Goal: Communication & Community: Share content

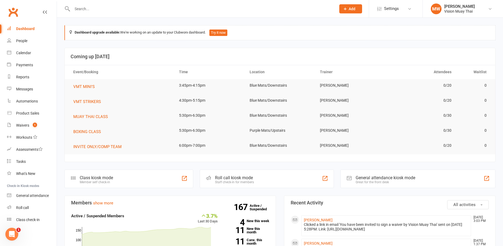
click at [30, 28] on div "Dashboard" at bounding box center [25, 29] width 19 height 4
click at [27, 30] on div "Dashboard" at bounding box center [25, 29] width 19 height 4
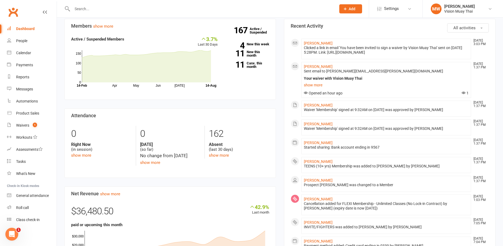
scroll to position [221, 0]
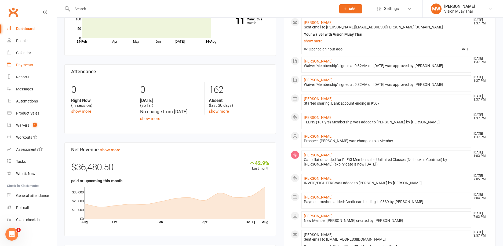
click at [29, 66] on div "Payments" at bounding box center [24, 65] width 17 height 4
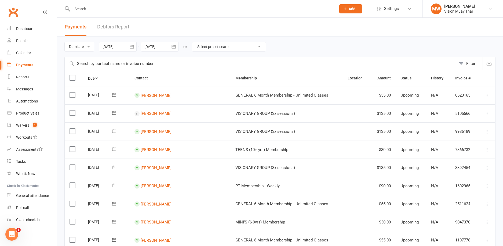
click at [104, 27] on link "Debtors Report" at bounding box center [113, 27] width 32 height 19
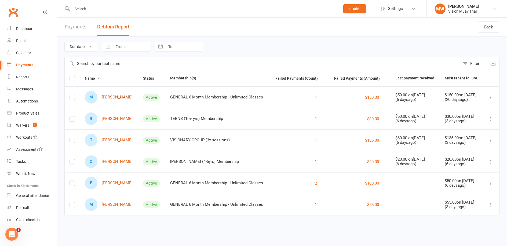
click at [109, 97] on link "M [PERSON_NAME]" at bounding box center [109, 97] width 48 height 13
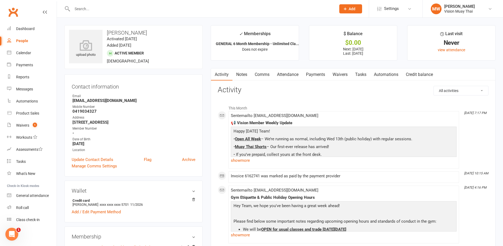
click at [323, 72] on link "Payments" at bounding box center [316, 75] width 27 height 12
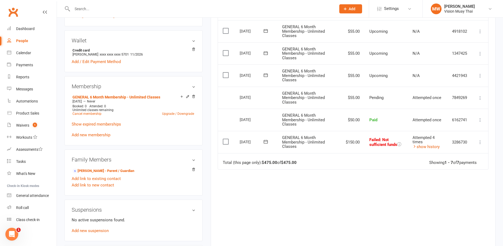
scroll to position [147, 0]
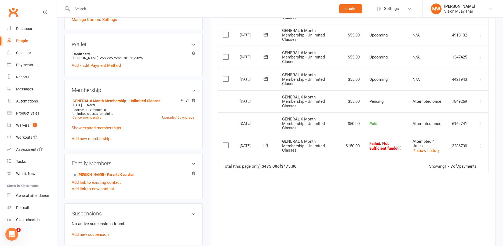
click at [23, 43] on link "People" at bounding box center [32, 41] width 50 height 12
select select "100"
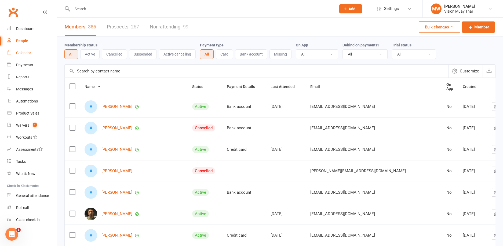
click at [21, 53] on div "Calendar" at bounding box center [23, 53] width 15 height 4
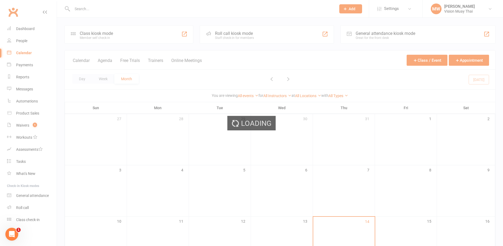
click at [30, 66] on div "Loading" at bounding box center [251, 123] width 503 height 246
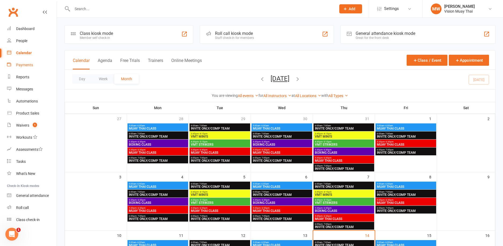
click at [29, 66] on div "Payments" at bounding box center [24, 65] width 17 height 4
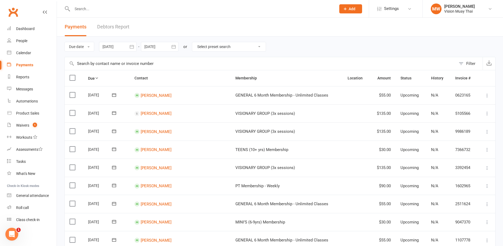
click at [119, 25] on link "Debtors Report" at bounding box center [113, 27] width 32 height 19
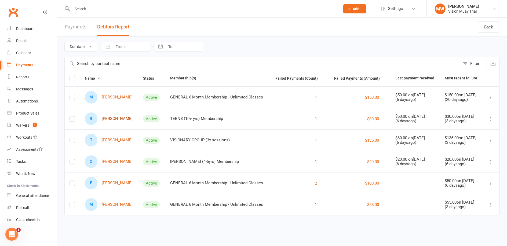
click at [118, 120] on link "R [PERSON_NAME]" at bounding box center [109, 119] width 48 height 13
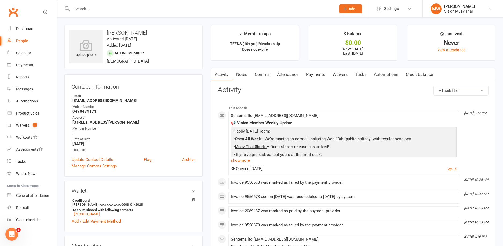
click at [315, 74] on link "Payments" at bounding box center [316, 75] width 27 height 12
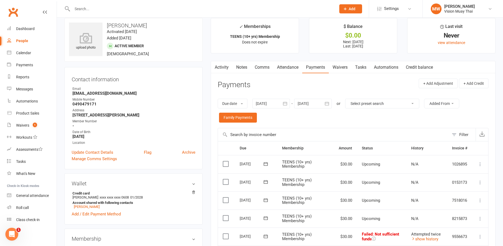
scroll to position [63, 0]
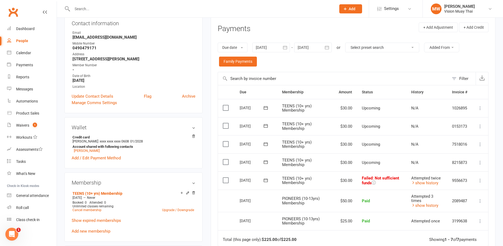
click at [267, 181] on icon at bounding box center [266, 180] width 4 height 3
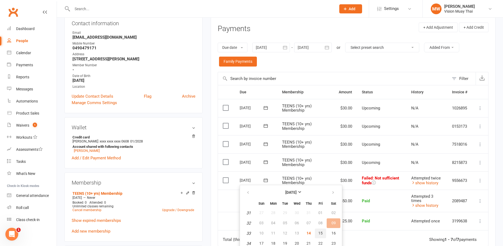
click at [321, 233] on span "15" at bounding box center [321, 233] width 4 height 4
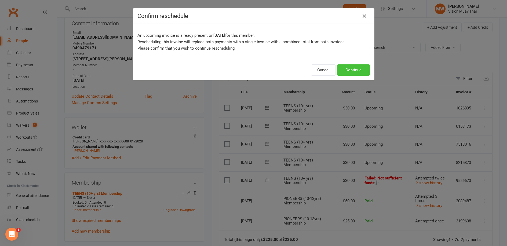
click at [364, 69] on button "Continue" at bounding box center [353, 69] width 33 height 11
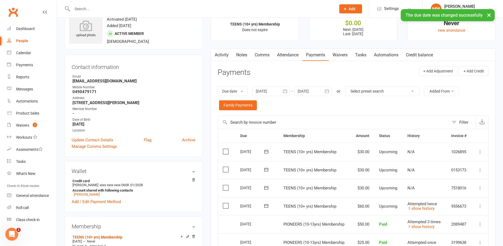
scroll to position [0, 0]
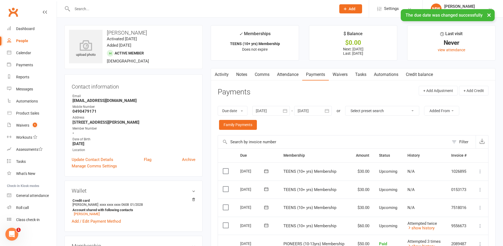
click at [297, 74] on link "Attendance" at bounding box center [287, 75] width 29 height 12
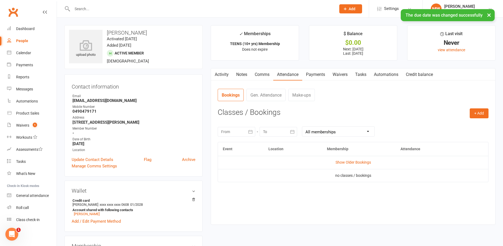
click at [268, 74] on link "Comms" at bounding box center [262, 75] width 22 height 12
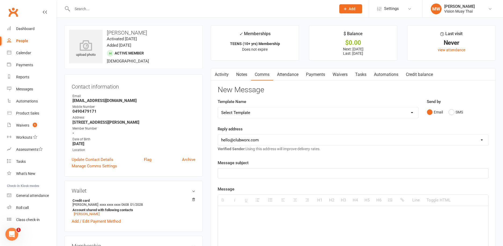
select select "10"
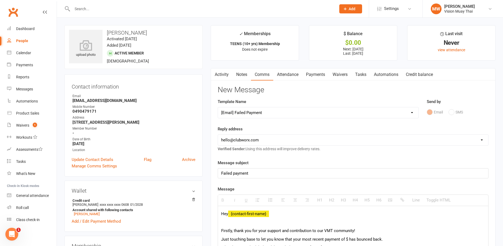
select select "1"
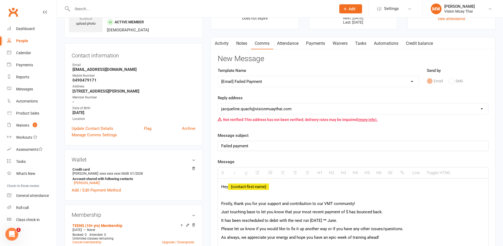
scroll to position [45, 0]
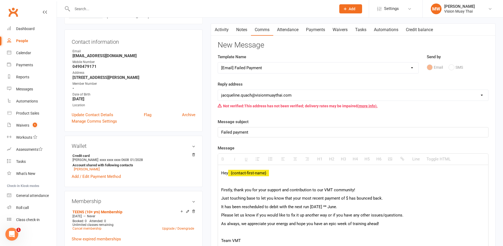
click at [347, 198] on p "Just touching base to let you know that your most recent payment of $ has bounc…" at bounding box center [353, 198] width 264 height 6
drag, startPoint x: 349, startPoint y: 208, endPoint x: 329, endPoint y: 205, distance: 19.5
click at [329, 205] on p "It has been rescheduled to debit with the next run [DATE] ** June." at bounding box center [353, 207] width 264 height 6
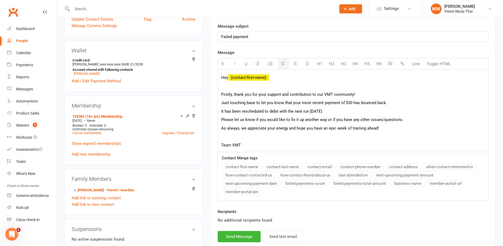
scroll to position [185, 0]
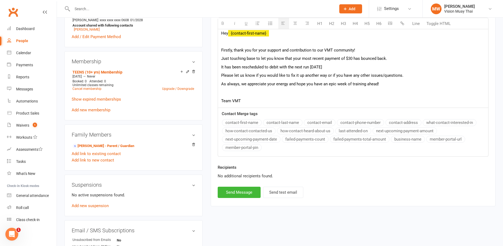
click at [278, 139] on button "next-upcoming-payment-date" at bounding box center [251, 139] width 59 height 7
click at [347, 140] on button "failed-payments-total-amount" at bounding box center [360, 139] width 60 height 7
drag, startPoint x: 451, startPoint y: 67, endPoint x: 397, endPoint y: 66, distance: 53.2
click at [397, 66] on p "It has been rescheduled to debit with the next run [DATE] {next-upcoming-paymen…" at bounding box center [353, 67] width 264 height 6
click at [404, 131] on button "next-upcoming-payment-amount" at bounding box center [405, 131] width 64 height 7
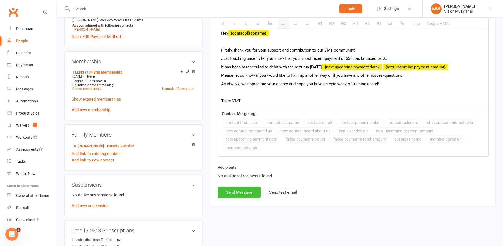
click at [251, 192] on button "Send Message" at bounding box center [239, 192] width 43 height 11
select select
select select "0"
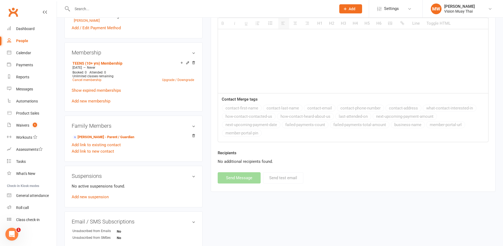
scroll to position [207, 0]
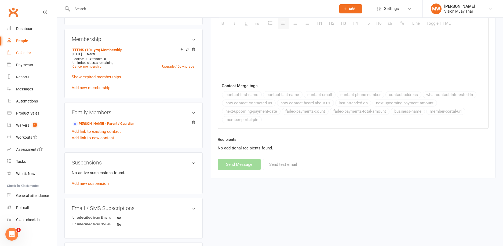
click at [39, 56] on link "Calendar" at bounding box center [32, 53] width 50 height 12
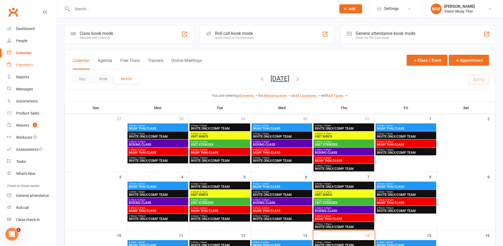
click at [33, 64] on div "Payments" at bounding box center [24, 65] width 17 height 4
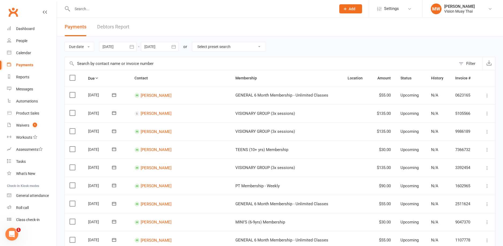
click at [118, 25] on link "Debtors Report" at bounding box center [113, 27] width 32 height 19
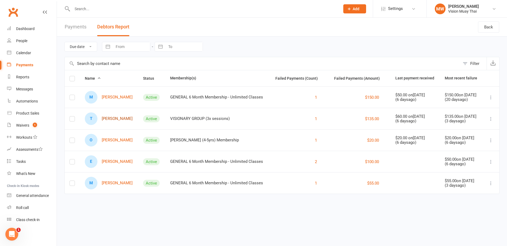
click at [113, 117] on link "T [PERSON_NAME]" at bounding box center [109, 119] width 48 height 13
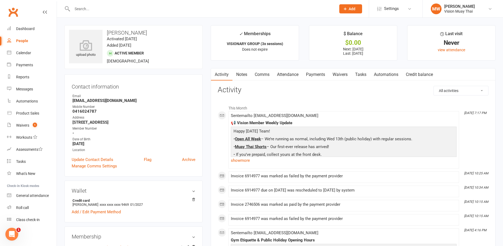
click at [319, 70] on link "Payments" at bounding box center [316, 75] width 27 height 12
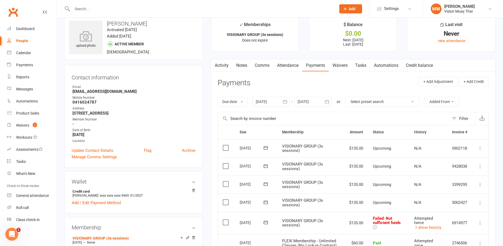
scroll to position [26, 0]
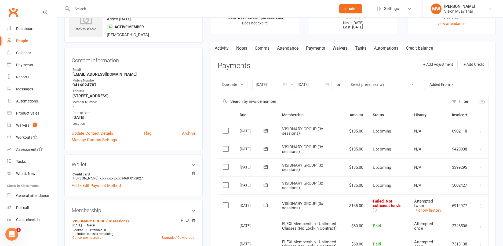
click at [268, 203] on icon at bounding box center [265, 205] width 5 height 5
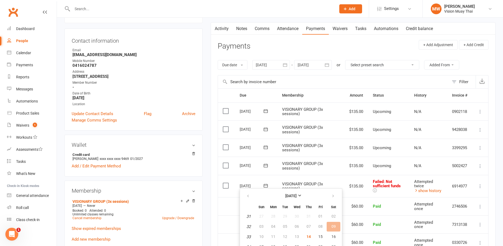
scroll to position [85, 0]
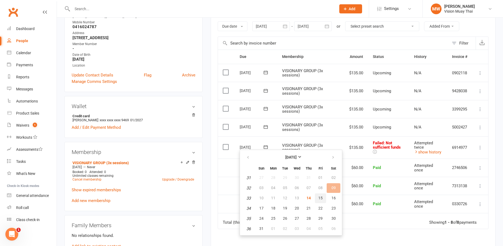
click at [324, 199] on button "15" at bounding box center [320, 199] width 11 height 10
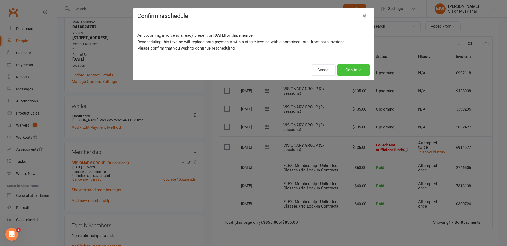
click at [347, 70] on button "Continue" at bounding box center [353, 69] width 33 height 11
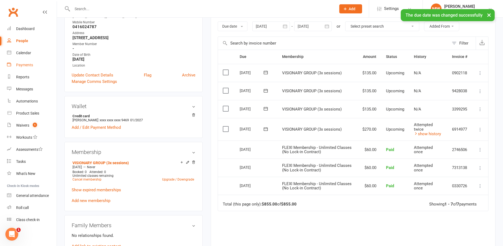
click at [27, 61] on link "Payments" at bounding box center [32, 65] width 50 height 12
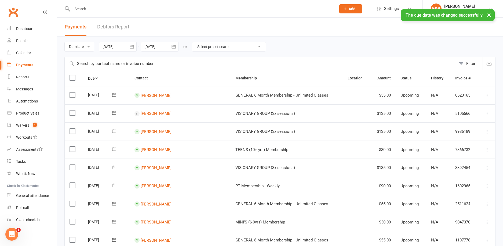
click at [113, 26] on link "Debtors Report" at bounding box center [113, 27] width 32 height 19
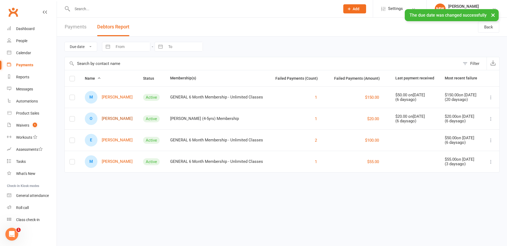
click at [120, 121] on link "[PERSON_NAME]" at bounding box center [109, 119] width 48 height 13
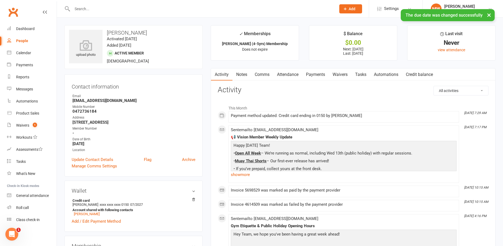
click at [310, 75] on link "Payments" at bounding box center [316, 75] width 27 height 12
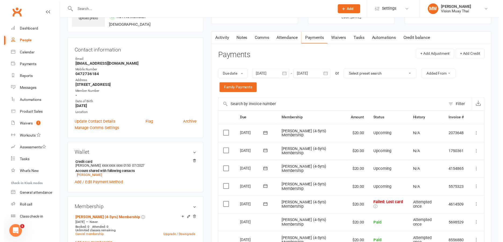
scroll to position [71, 0]
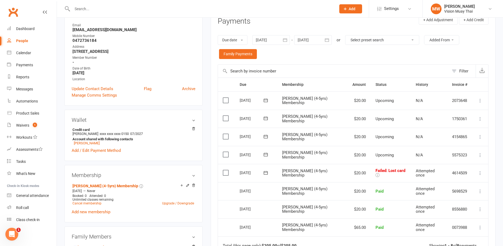
click at [267, 171] on icon at bounding box center [265, 172] width 5 height 5
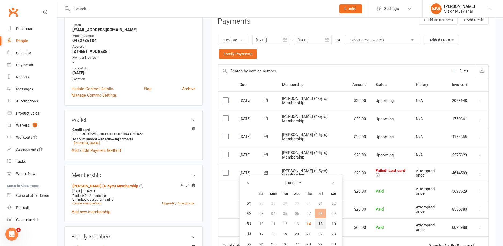
click at [323, 222] on button "15" at bounding box center [320, 224] width 11 height 10
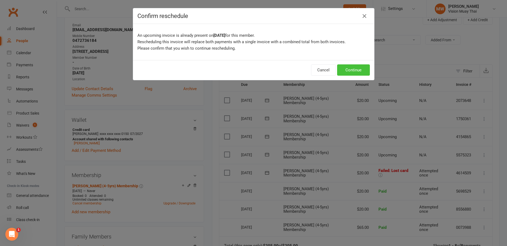
click at [347, 68] on button "Continue" at bounding box center [353, 69] width 33 height 11
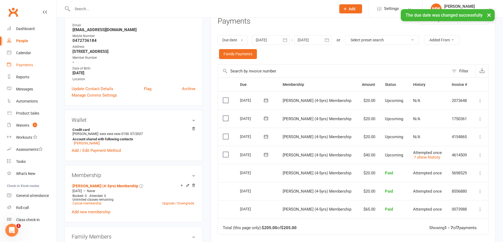
click at [31, 64] on div "Payments" at bounding box center [24, 65] width 17 height 4
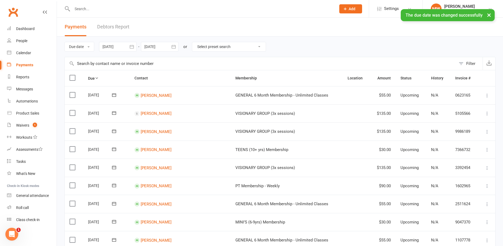
click at [103, 27] on link "Debtors Report" at bounding box center [113, 27] width 32 height 19
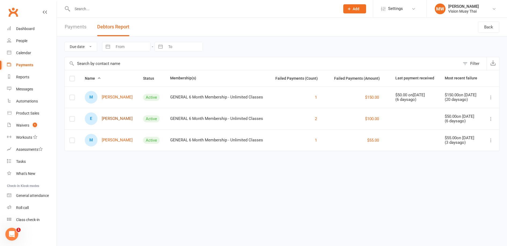
click at [108, 120] on link "E [PERSON_NAME]" at bounding box center [109, 119] width 48 height 13
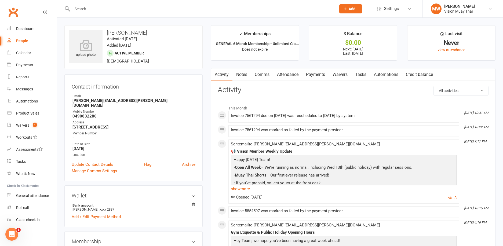
click at [317, 75] on link "Payments" at bounding box center [316, 75] width 27 height 12
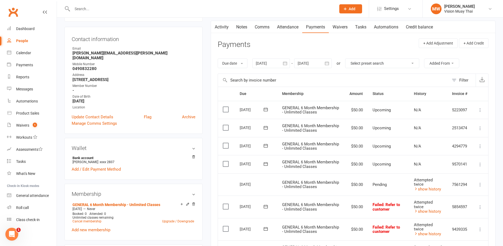
scroll to position [49, 0]
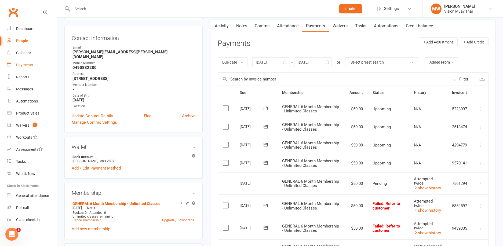
click at [33, 65] on div "Payments" at bounding box center [24, 65] width 17 height 4
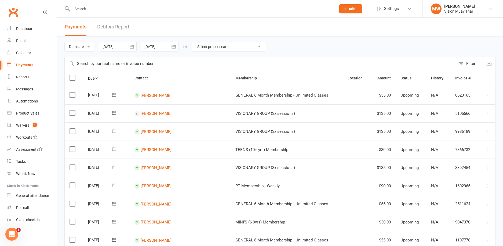
click at [106, 27] on link "Debtors Report" at bounding box center [113, 27] width 32 height 19
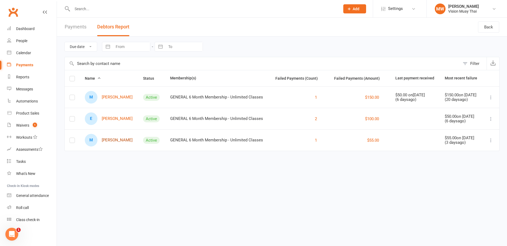
click at [105, 142] on link "M [PERSON_NAME]" at bounding box center [109, 140] width 48 height 13
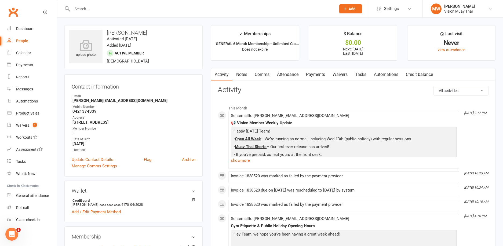
click at [317, 77] on link "Payments" at bounding box center [316, 75] width 27 height 12
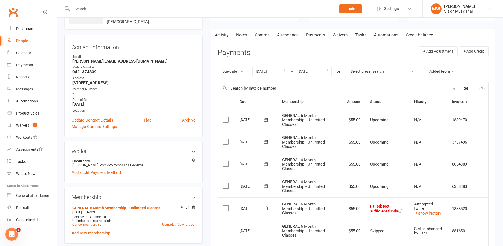
scroll to position [74, 0]
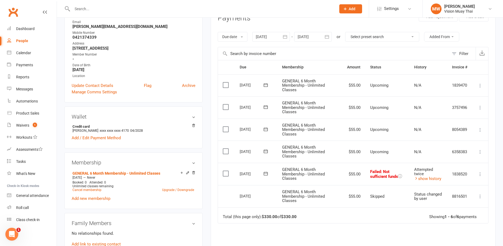
click at [266, 171] on icon at bounding box center [265, 173] width 5 height 5
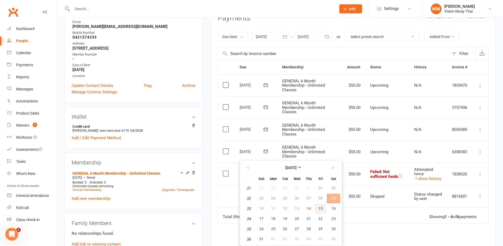
click at [323, 210] on button "15" at bounding box center [320, 209] width 11 height 10
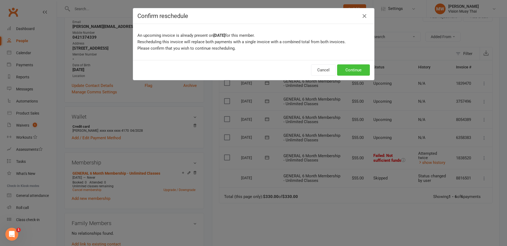
click at [345, 71] on button "Continue" at bounding box center [353, 69] width 33 height 11
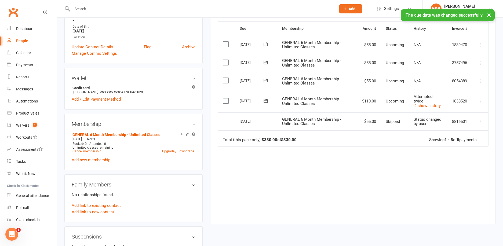
scroll to position [0, 0]
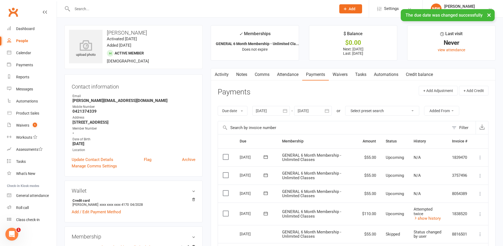
click at [267, 73] on link "Comms" at bounding box center [262, 75] width 22 height 12
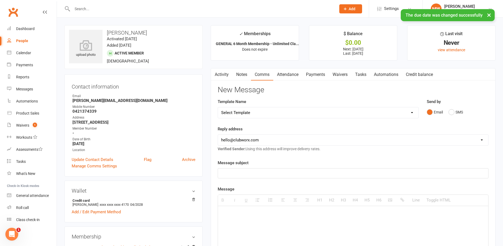
select select "10"
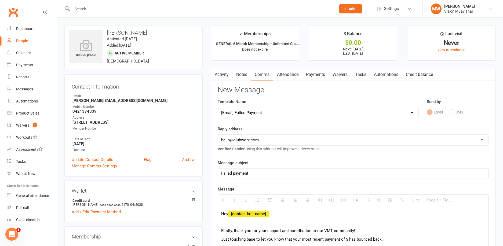
select select "1"
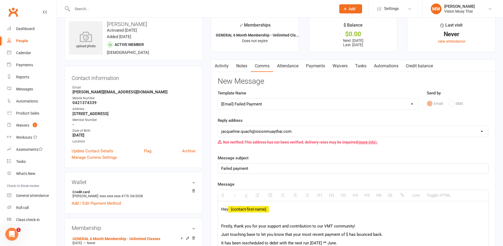
scroll to position [32, 0]
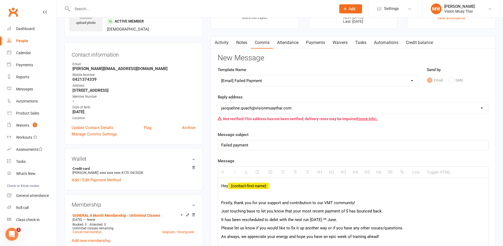
click at [347, 211] on p "Just touching base to let you know that your most recent payment of $ has bounc…" at bounding box center [353, 211] width 264 height 6
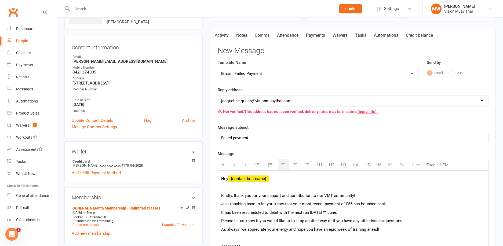
scroll to position [48, 0]
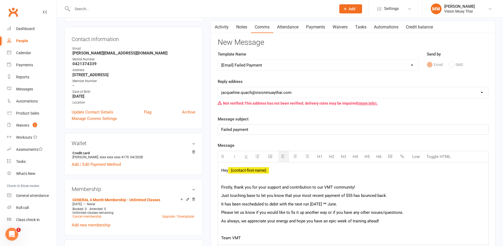
drag, startPoint x: 354, startPoint y: 206, endPoint x: 330, endPoint y: 204, distance: 24.8
click at [330, 204] on p "It has been rescheduled to debit with the next run [DATE] ** June." at bounding box center [353, 204] width 264 height 6
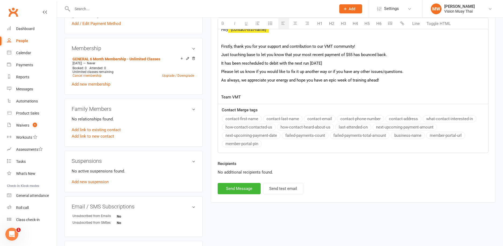
scroll to position [248, 0]
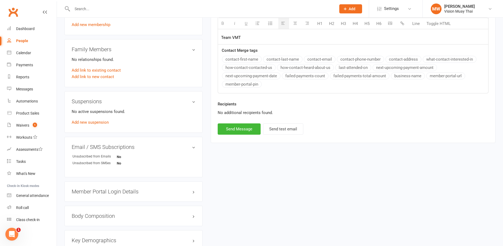
click at [262, 75] on button "next-upcoming-payment-date" at bounding box center [251, 76] width 59 height 7
click at [405, 67] on button "next-upcoming-payment-amount" at bounding box center [405, 67] width 64 height 7
click at [235, 131] on button "Send Message" at bounding box center [239, 129] width 43 height 11
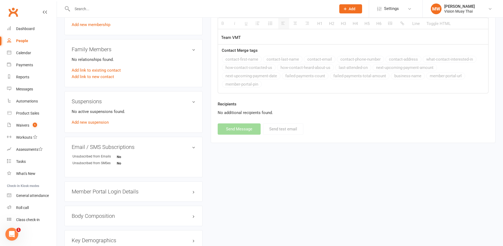
select select
select select "0"
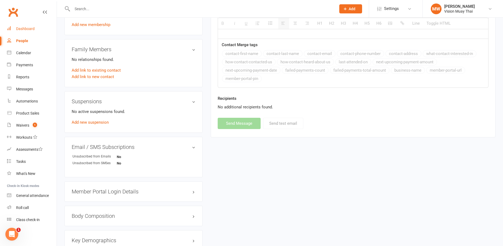
click at [33, 27] on div "Dashboard" at bounding box center [25, 29] width 19 height 4
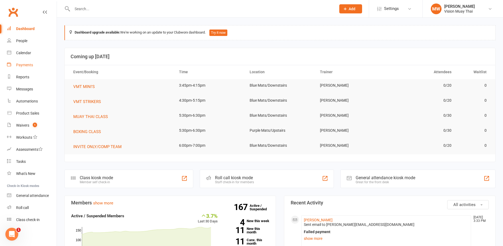
click at [39, 62] on link "Payments" at bounding box center [32, 65] width 50 height 12
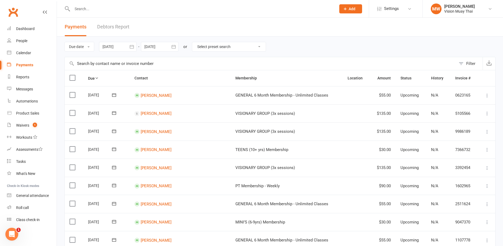
click at [117, 27] on link "Debtors Report" at bounding box center [113, 27] width 32 height 19
